Goal: Task Accomplishment & Management: Use online tool/utility

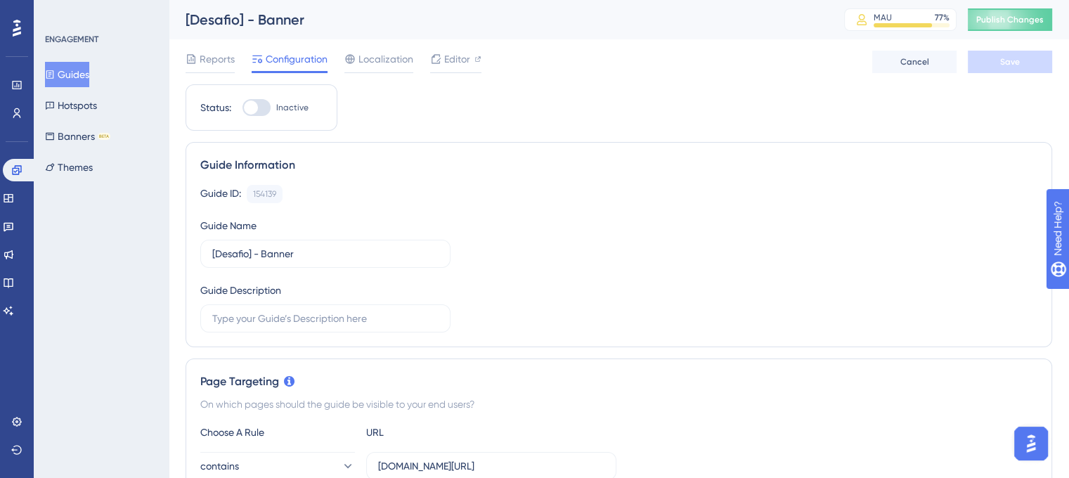
click at [83, 79] on button "Guides" at bounding box center [67, 74] width 44 height 25
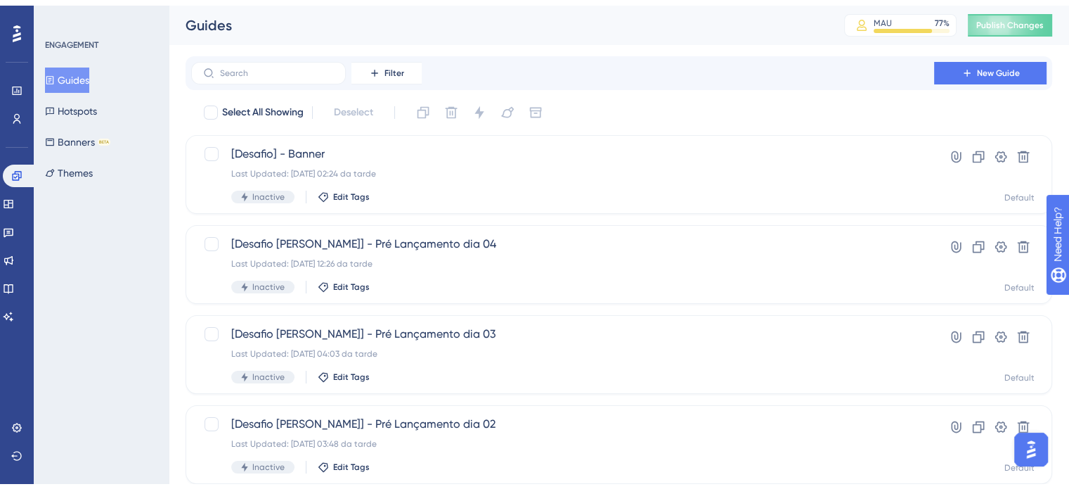
scroll to position [179, 0]
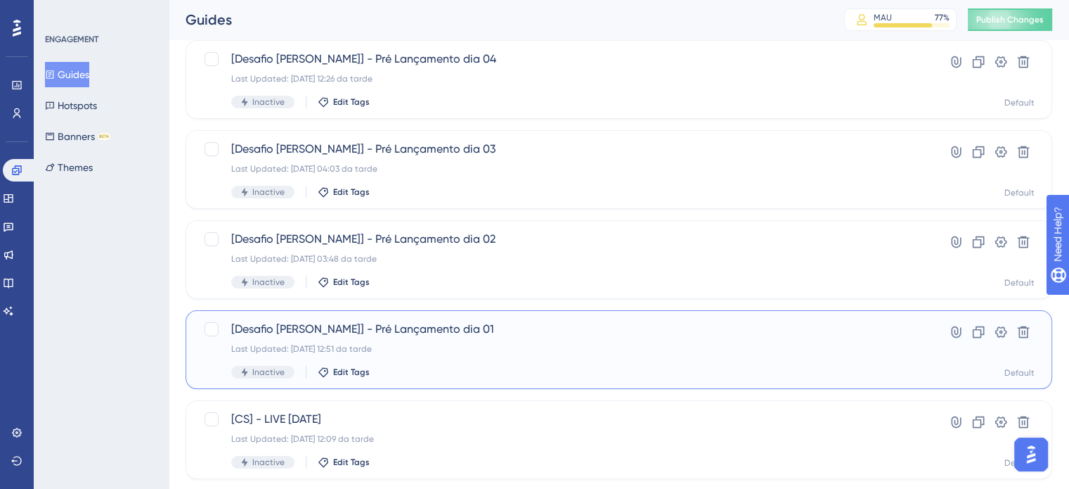
click at [434, 366] on div "Inactive Edit Tags" at bounding box center [562, 372] width 663 height 13
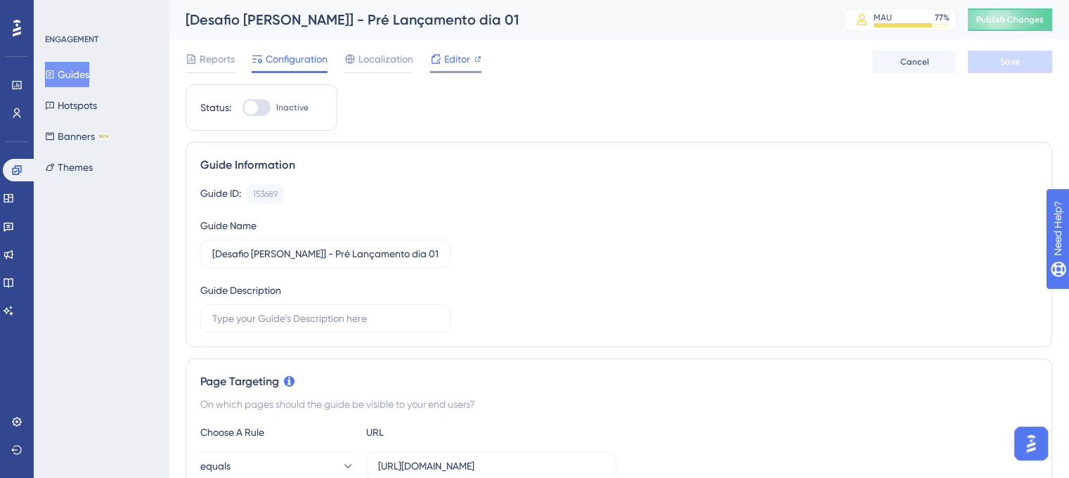
click at [461, 56] on span "Editor" at bounding box center [457, 59] width 26 height 17
